Goal: Transaction & Acquisition: Purchase product/service

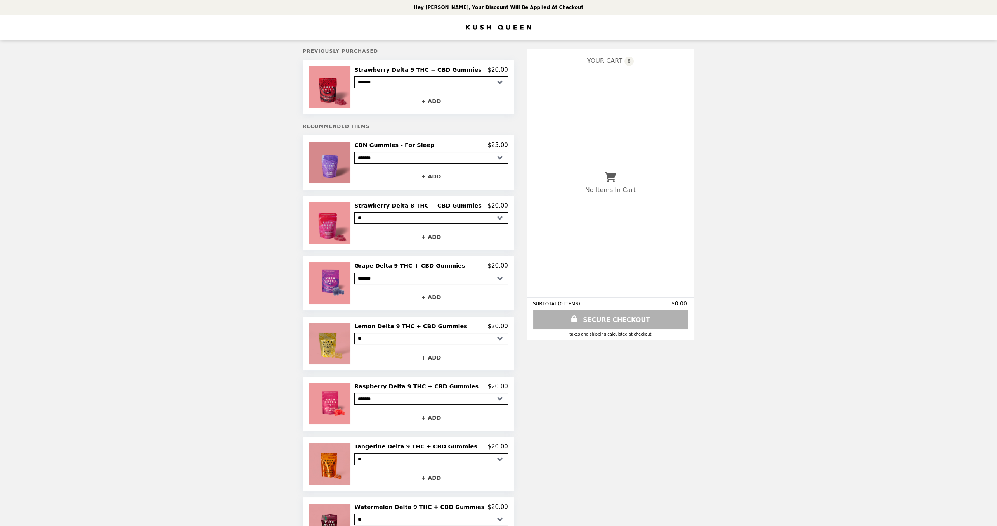
click at [341, 150] on img at bounding box center [330, 163] width 43 height 42
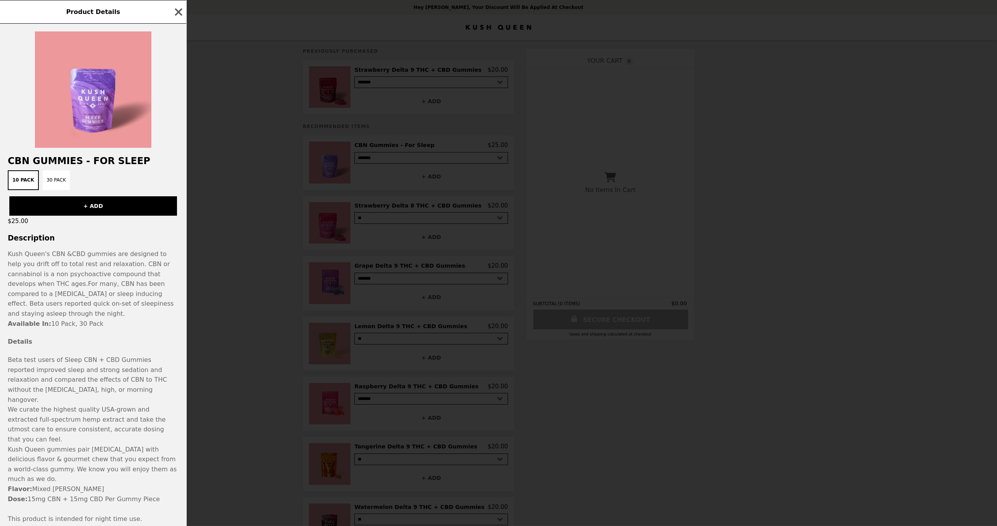
click at [236, 186] on div "Product Details CBN Gummies - For Sleep 10 Pack 30 Pack + ADD $25.00 Descriptio…" at bounding box center [498, 263] width 997 height 526
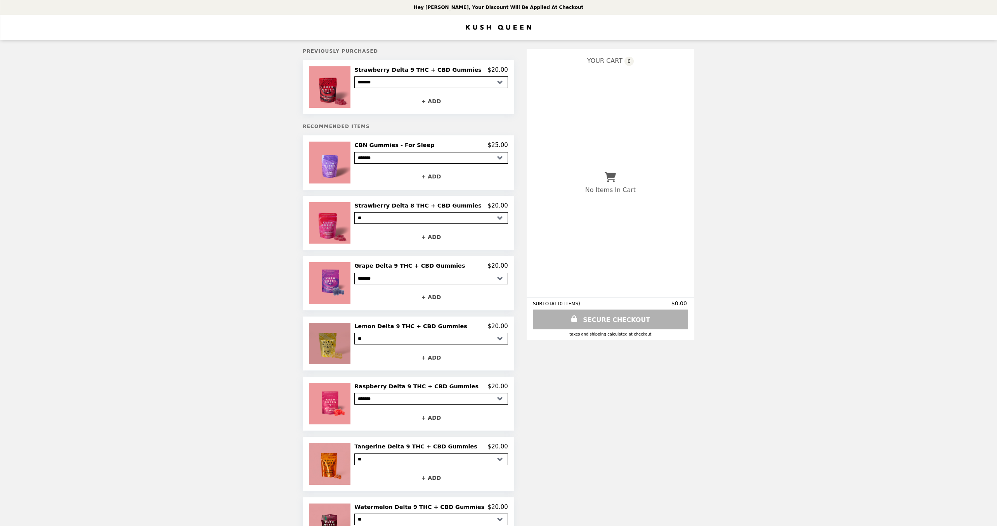
click at [338, 341] on img at bounding box center [330, 344] width 43 height 42
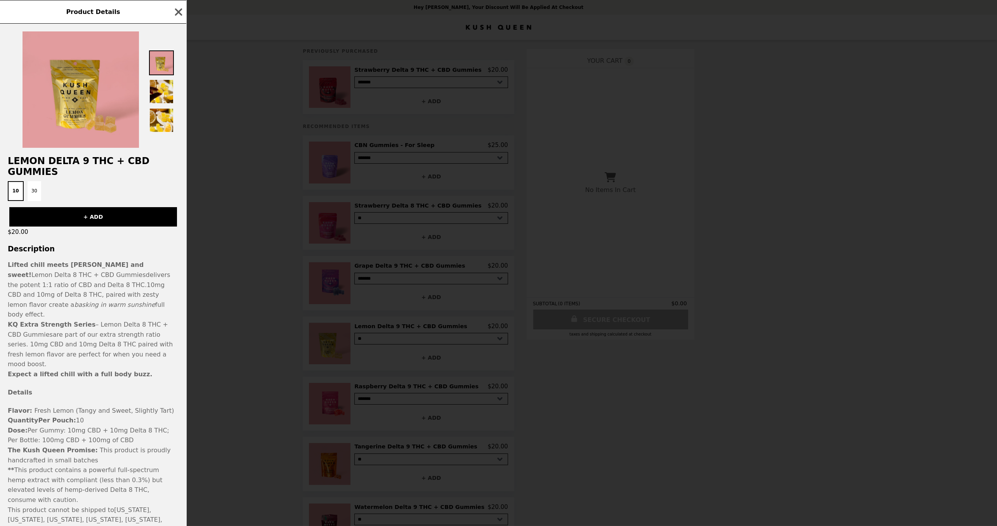
click at [233, 241] on div "Product Details Lemon Delta 9 THC + CBD Gummies 10 30 + ADD $20.00 Description …" at bounding box center [498, 263] width 997 height 526
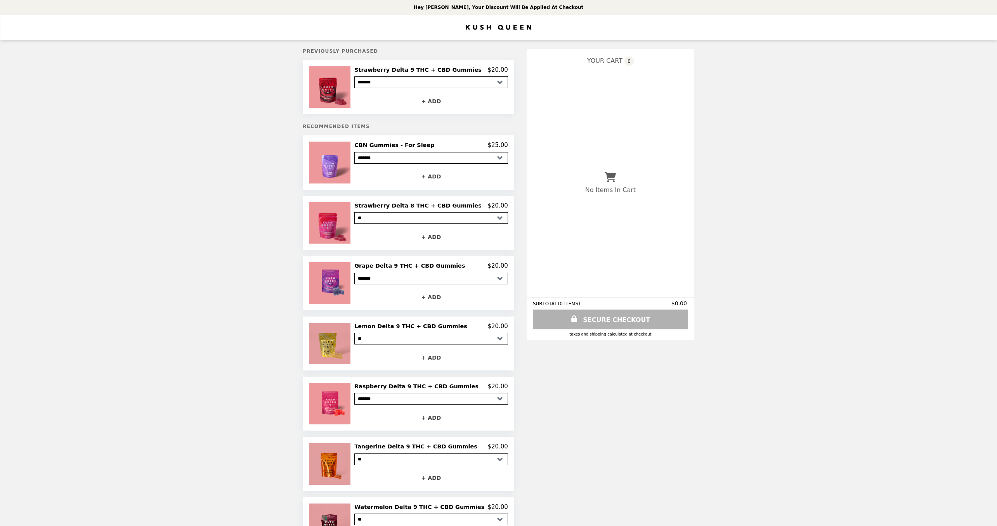
scroll to position [212, 0]
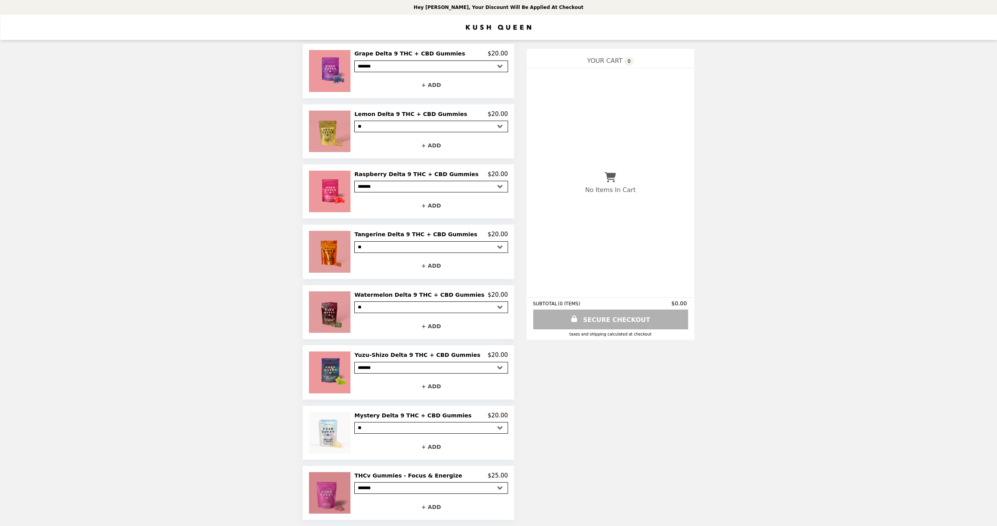
click at [341, 481] on img at bounding box center [330, 493] width 43 height 42
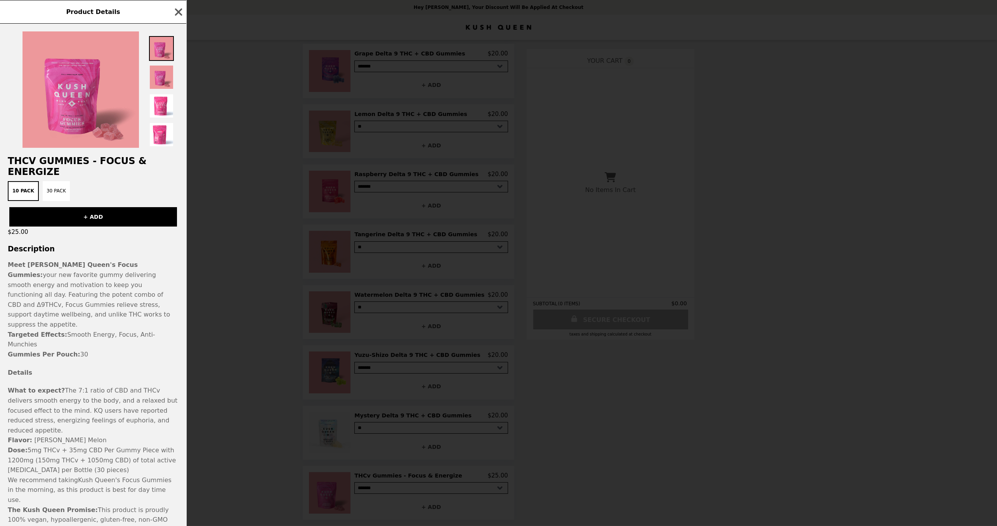
click at [230, 397] on div "Product Details THCv Gummies - Focus & Energize 10 Pack 30 Pack + ADD $25.00 De…" at bounding box center [498, 263] width 997 height 526
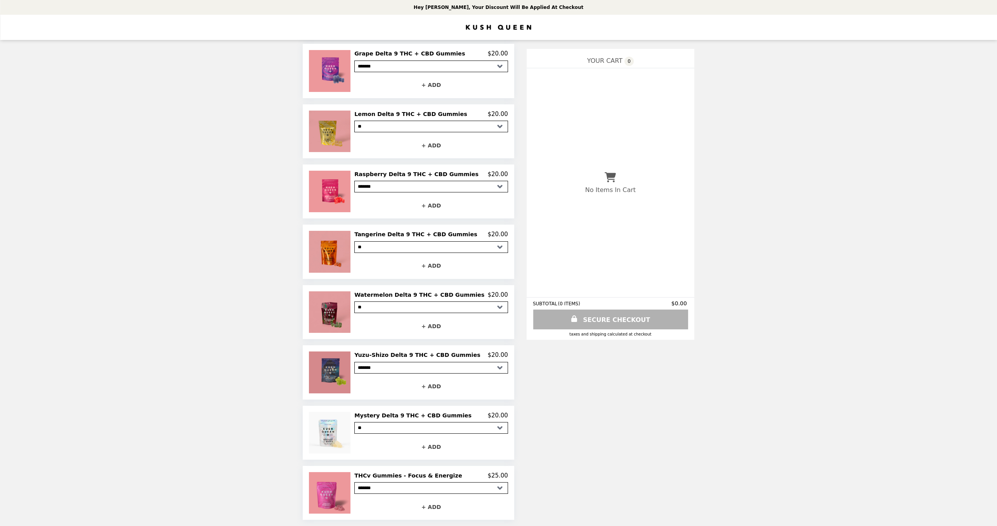
click at [334, 375] on img at bounding box center [330, 373] width 43 height 42
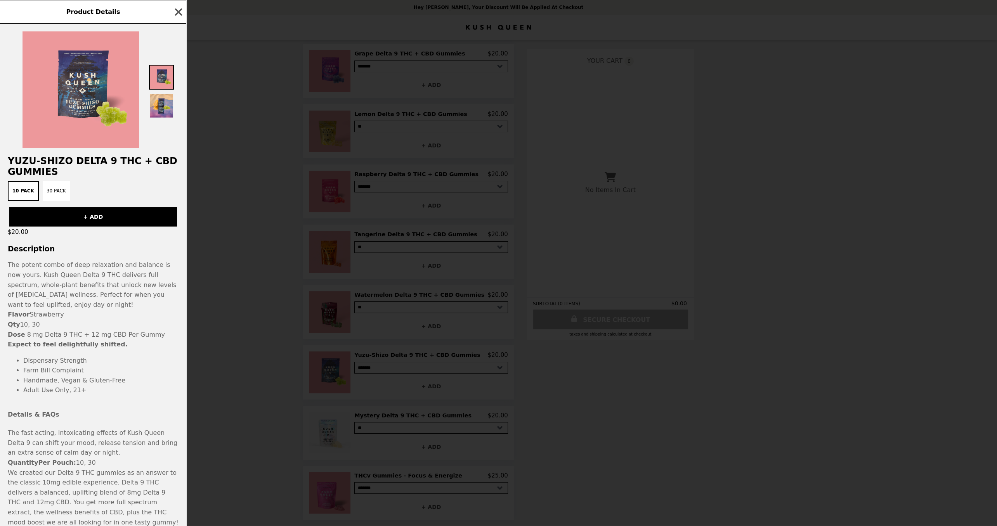
click at [238, 404] on div "Product Details Yuzu-Shizo Delta 9 THC + CBD Gummies 10 Pack 30 Pack + ADD $20.…" at bounding box center [498, 263] width 997 height 526
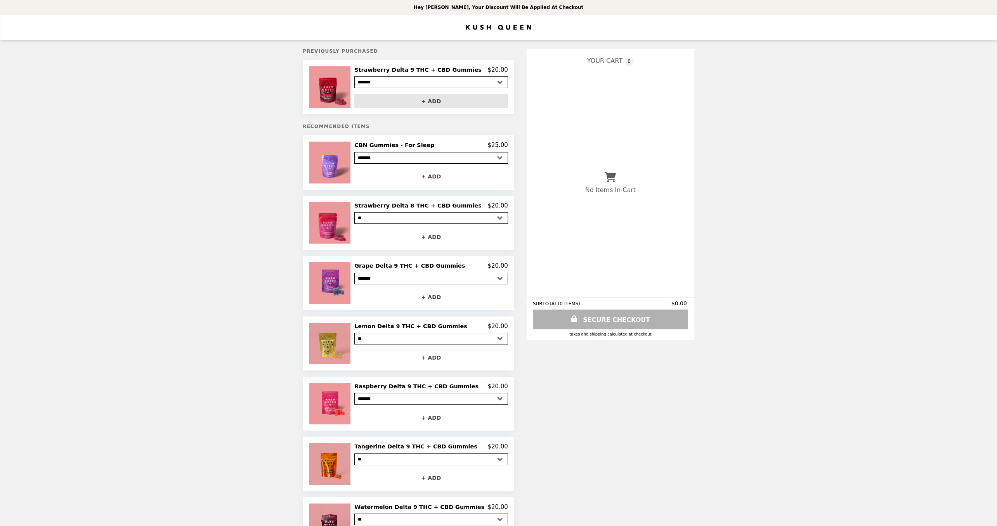
click at [428, 101] on button "+ ADD" at bounding box center [431, 101] width 154 height 14
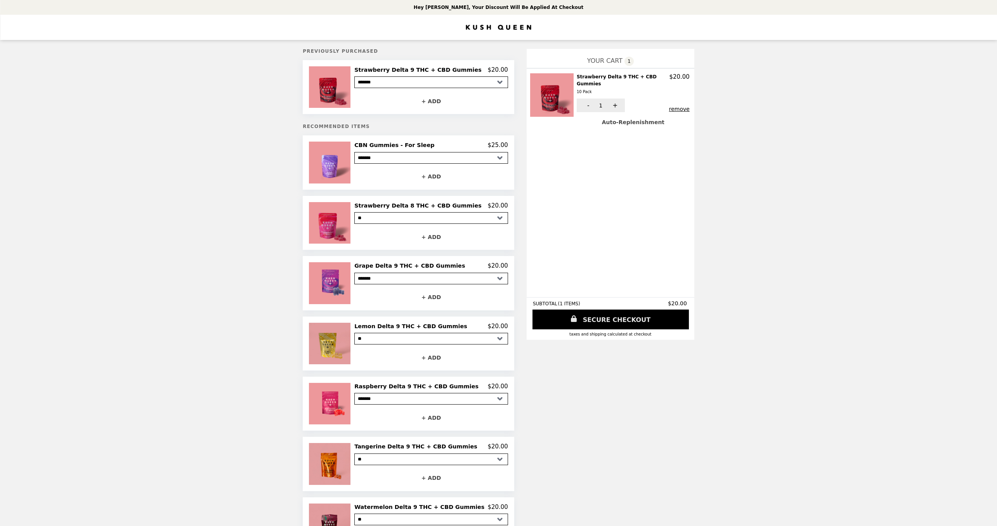
click at [608, 324] on link "SECURE CHECKOUT" at bounding box center [610, 320] width 156 height 20
